Goal: Communication & Community: Answer question/provide support

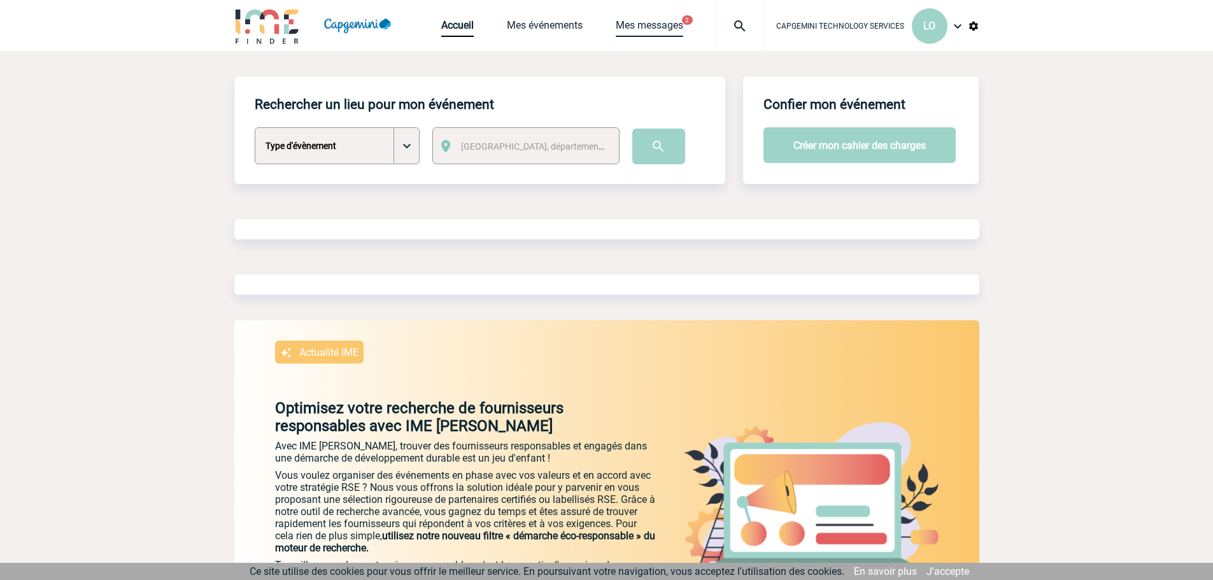
click at [654, 24] on link "Mes messages" at bounding box center [650, 28] width 68 height 18
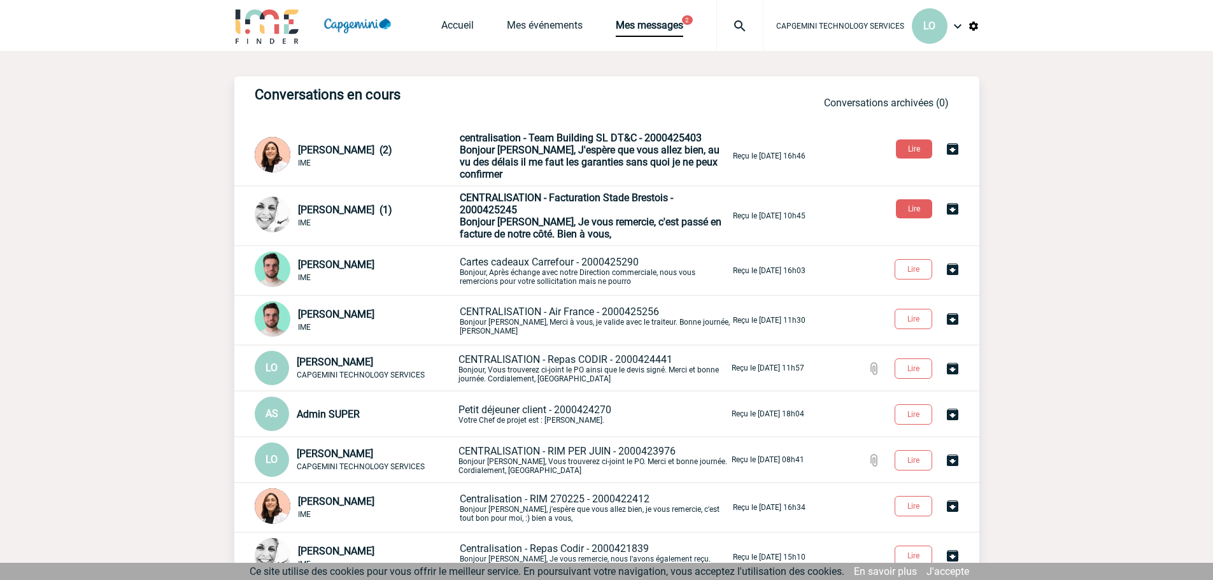
click at [484, 147] on span "Bonjour [PERSON_NAME], J'espère que vous allez bien, au vu des délais il me fau…" at bounding box center [590, 162] width 260 height 36
